Goal: Task Accomplishment & Management: Use online tool/utility

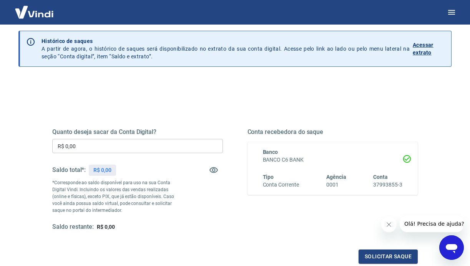
scroll to position [39, 0]
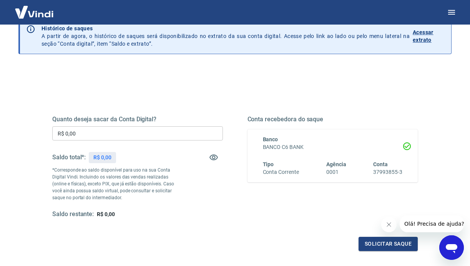
click at [151, 199] on p "*Corresponde ao saldo disponível para uso na sua Conta Digital Vindi. Incluindo…" at bounding box center [116, 184] width 128 height 35
click at [128, 132] on input "R$ 0,00" at bounding box center [137, 133] width 171 height 14
